Goal: Task Accomplishment & Management: Use online tool/utility

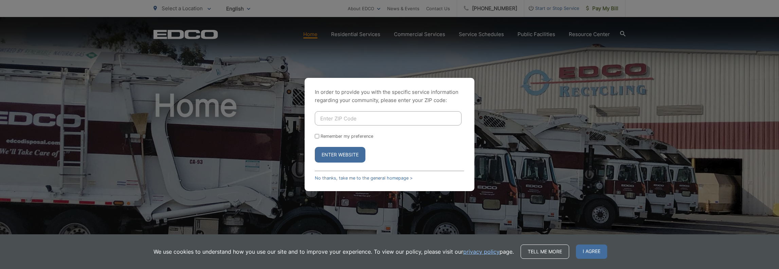
click at [332, 116] on input "Enter ZIP Code" at bounding box center [388, 118] width 147 height 14
type input "91906"
click at [315, 147] on button "Enter Website" at bounding box center [340, 155] width 51 height 16
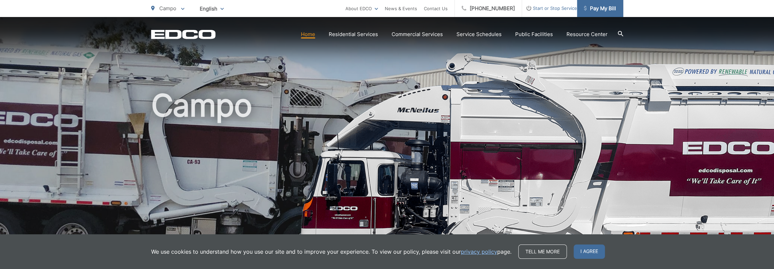
click at [596, 15] on link "Pay My Bill" at bounding box center [600, 8] width 46 height 17
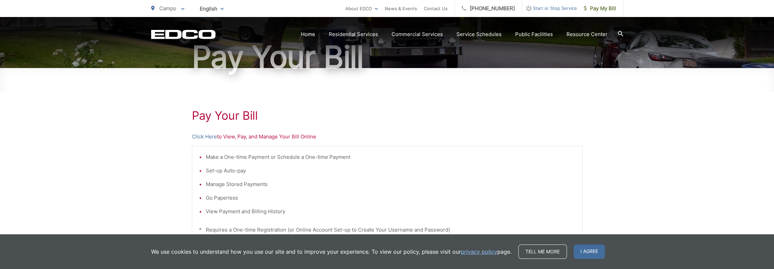
scroll to position [102, 0]
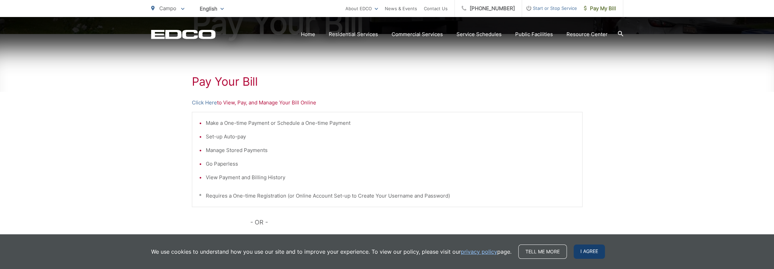
click at [592, 252] on span "I agree" at bounding box center [588, 251] width 31 height 14
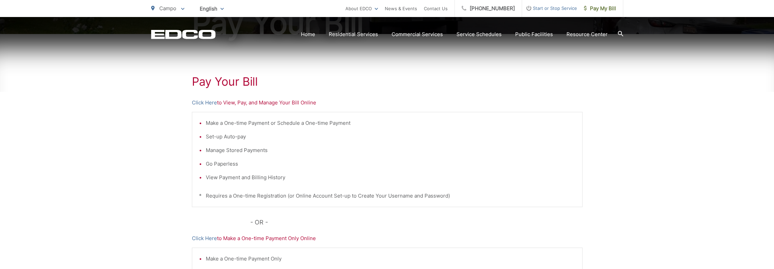
scroll to position [214, 0]
